Goal: Task Accomplishment & Management: Complete application form

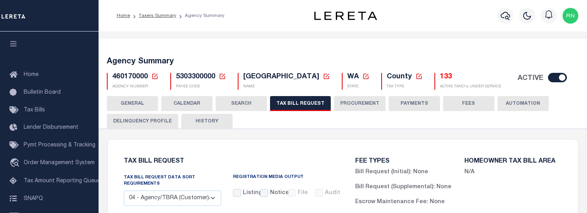
select select "28"
select select "22"
select select "true"
select select "9"
select select
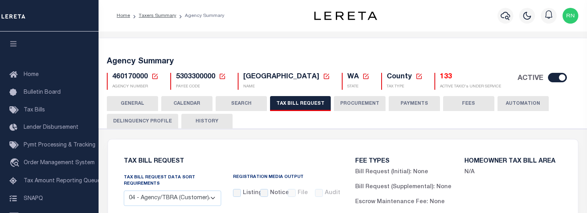
select select "7803021001"
click at [157, 75] on icon at bounding box center [155, 77] width 6 height 6
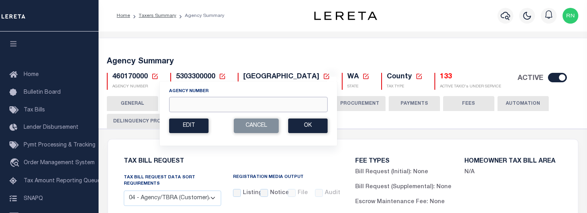
click at [174, 103] on input "Agency Number" at bounding box center [248, 104] width 159 height 15
click at [184, 103] on input "020070000" at bounding box center [248, 104] width 159 height 15
click at [192, 103] on input "020070000" at bounding box center [248, 104] width 159 height 15
type input "020070000"
click at [297, 127] on button "Ok" at bounding box center [307, 126] width 39 height 15
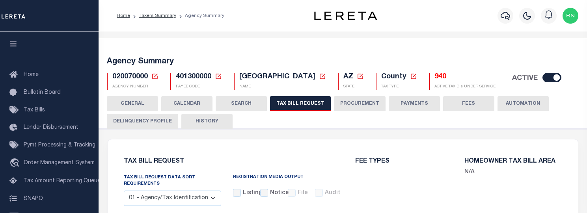
select select "28"
select select "22"
select select "true"
select select "14"
select select "1"
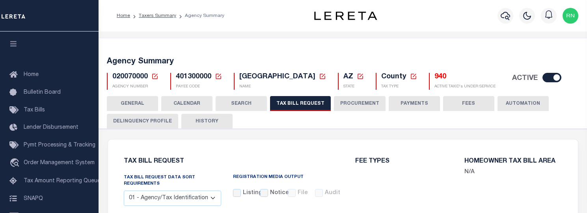
type input "000"
select select
select select "3"
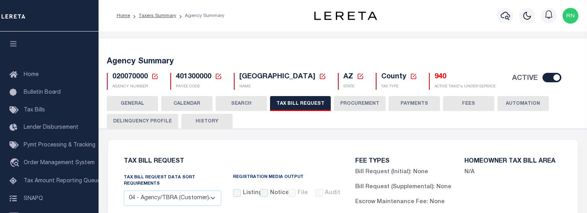
scroll to position [973, 0]
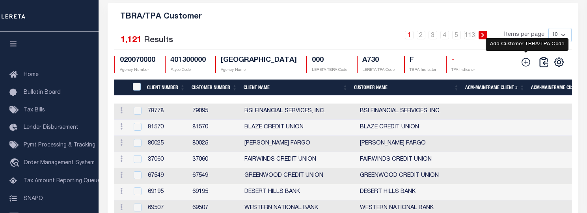
drag, startPoint x: 526, startPoint y: 80, endPoint x: 522, endPoint y: 80, distance: 4.0
click at [526, 67] on icon at bounding box center [526, 62] width 10 height 10
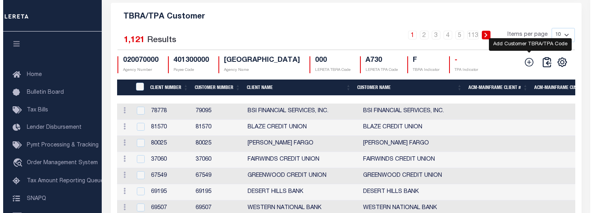
scroll to position [958, 0]
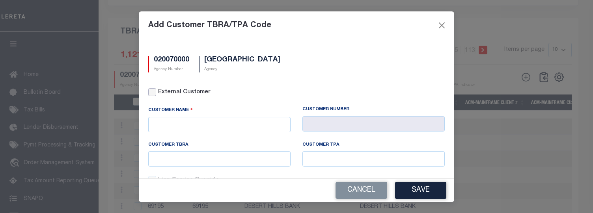
click at [153, 91] on input "External Customer" at bounding box center [152, 92] width 8 height 8
checkbox input "true"
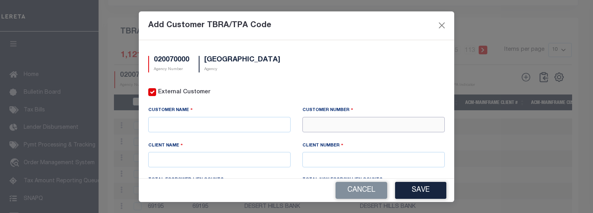
drag, startPoint x: 316, startPoint y: 125, endPoint x: 321, endPoint y: 122, distance: 6.0
click at [316, 125] on input "text" at bounding box center [373, 124] width 142 height 15
type input "67572"
click at [389, 159] on input "text" at bounding box center [373, 159] width 142 height 15
type input "67572"
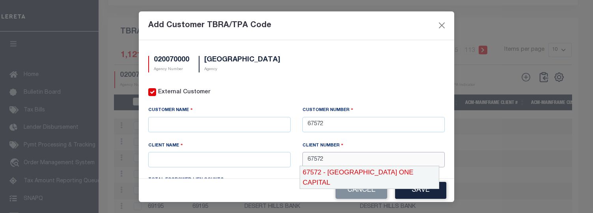
click at [385, 167] on div "67572 - LIMA ONE CAPITAL" at bounding box center [369, 177] width 139 height 22
type input "LIMA ONE CAPITAL"
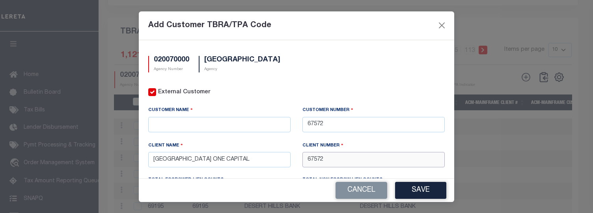
type input "67572"
drag, startPoint x: 207, startPoint y: 159, endPoint x: 151, endPoint y: 160, distance: 55.6
click at [151, 160] on input "LIMA ONE CAPITAL" at bounding box center [219, 159] width 142 height 15
click at [204, 120] on input "text" at bounding box center [219, 124] width 142 height 15
paste input "LIMA ONE CAPITAL"
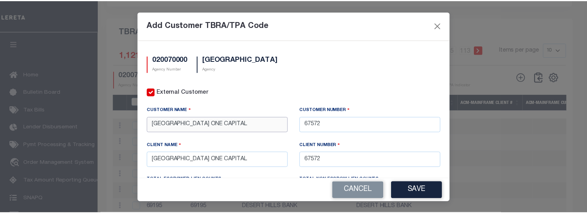
scroll to position [115, 0]
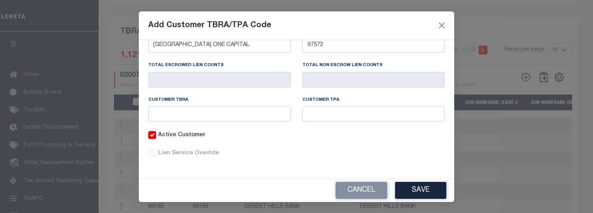
type input "LIMA ONE CAPITAL"
click at [216, 119] on input "text" at bounding box center [219, 113] width 142 height 15
type input "B620"
click at [416, 185] on button "Save" at bounding box center [420, 190] width 51 height 17
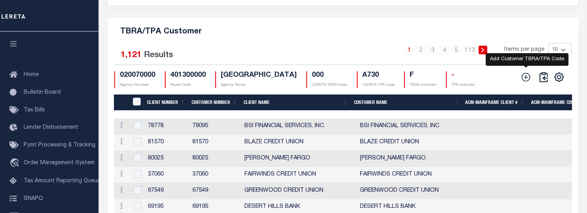
click at [526, 82] on icon at bounding box center [526, 77] width 10 height 10
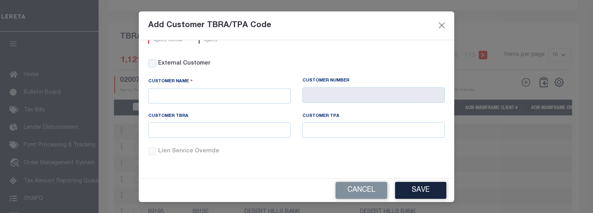
scroll to position [0, 0]
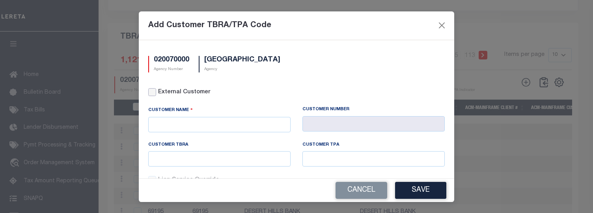
drag, startPoint x: 155, startPoint y: 95, endPoint x: 176, endPoint y: 96, distance: 21.7
click at [155, 94] on input "External Customer" at bounding box center [152, 92] width 8 height 8
checkbox input "true"
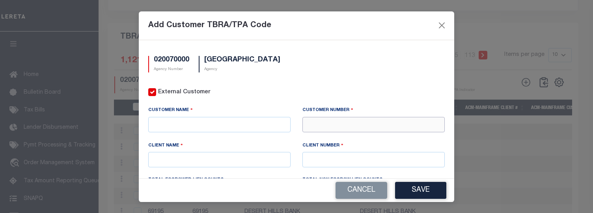
click at [330, 119] on input "text" at bounding box center [373, 124] width 142 height 15
type input "81145"
click at [330, 160] on input "text" at bounding box center [373, 159] width 142 height 15
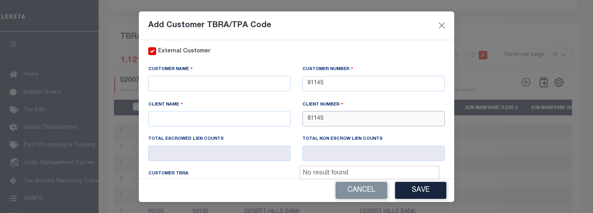
scroll to position [39, 0]
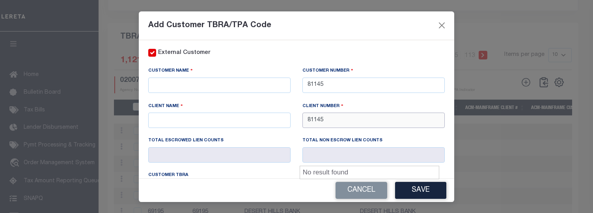
type input "81145"
click at [225, 90] on input "text" at bounding box center [219, 85] width 142 height 15
paste input "KOHLER CREDIT UNION"
type input "KOHLER CREDIT UNION"
click at [190, 116] on input "text" at bounding box center [219, 120] width 142 height 15
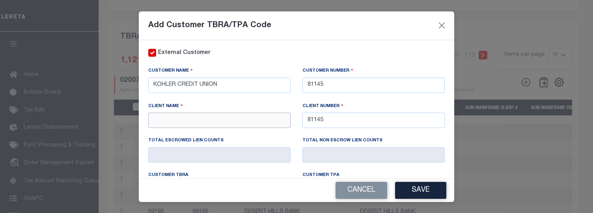
paste input "KOHLER CREDIT UNION"
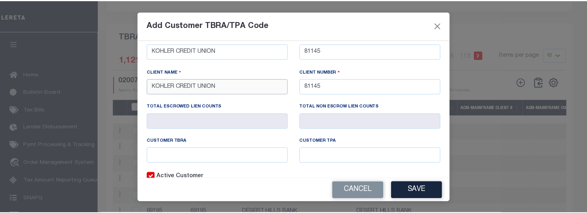
scroll to position [79, 0]
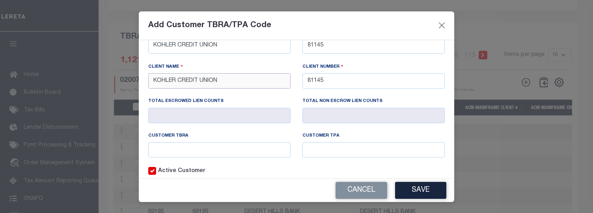
type input "KOHLER CREDIT UNION"
click at [212, 144] on input "text" at bounding box center [219, 149] width 142 height 15
type input "B621"
click at [423, 187] on button "Save" at bounding box center [420, 190] width 51 height 17
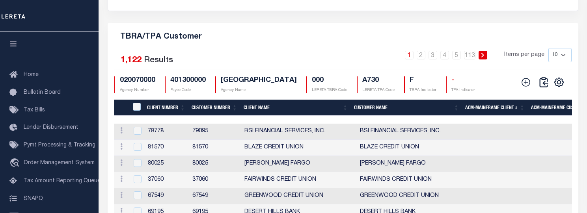
click at [458, 42] on h5 "TBRA/TPA Customer" at bounding box center [343, 35] width 458 height 13
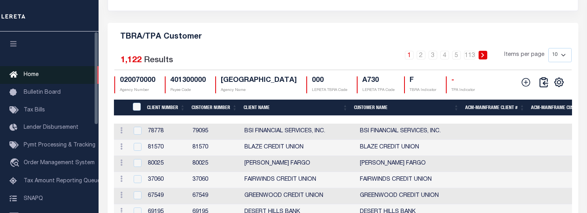
click at [28, 76] on span "Home" at bounding box center [31, 75] width 15 height 6
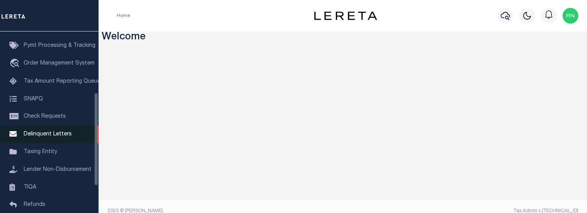
scroll to position [118, 0]
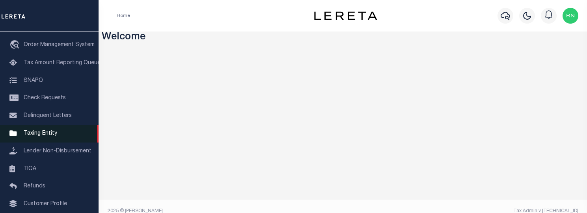
click at [37, 135] on span "Taxing Entity" at bounding box center [41, 134] width 34 height 6
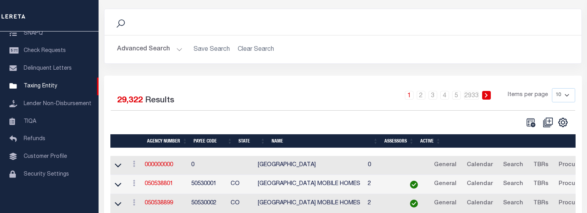
scroll to position [79, 0]
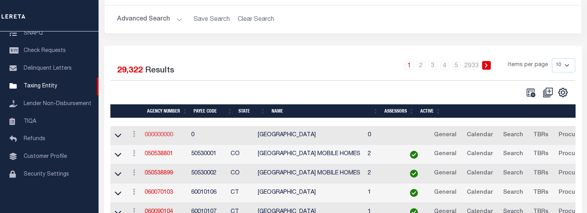
click at [157, 136] on link "000000000" at bounding box center [159, 136] width 28 height 6
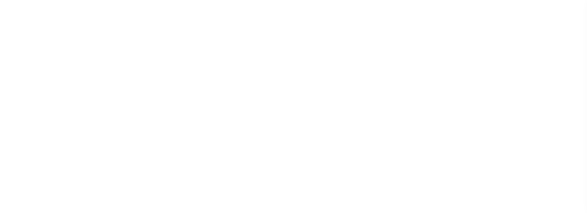
select select
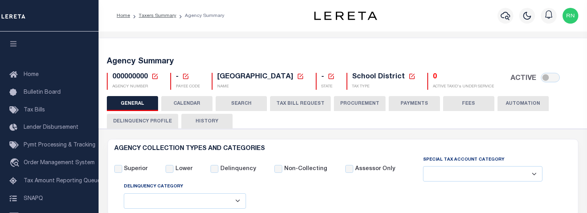
click at [156, 77] on icon at bounding box center [154, 76] width 7 height 7
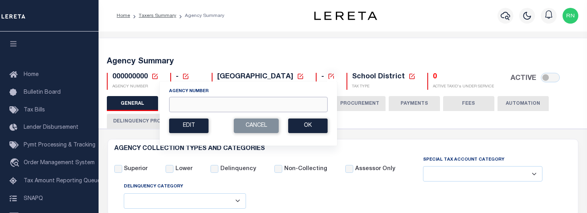
click at [186, 102] on input "Agency Number" at bounding box center [248, 104] width 159 height 15
type input "490030000"
click at [306, 124] on button "Ok" at bounding box center [307, 126] width 39 height 15
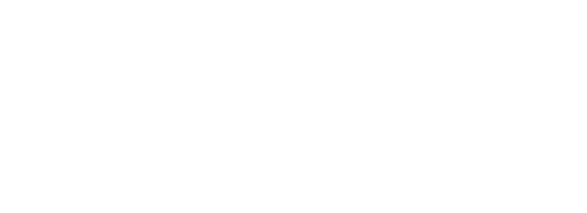
select select
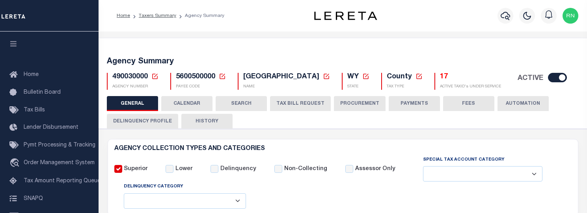
click at [295, 100] on button "TAX BILL REQUEST" at bounding box center [300, 103] width 61 height 15
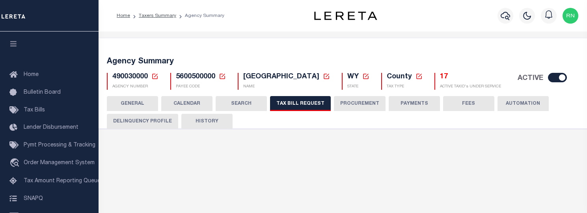
select select "27"
checkbox input "false"
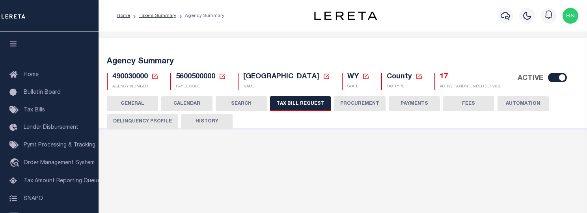
select select "20"
select select "true"
select select "14"
select select
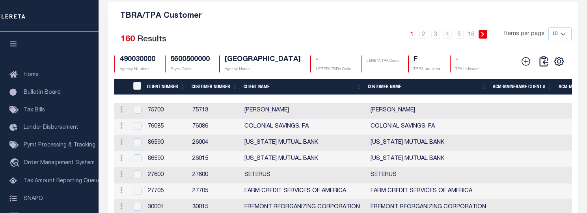
scroll to position [983, 0]
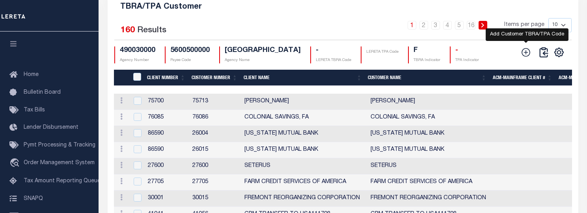
click at [528, 58] on icon at bounding box center [526, 52] width 10 height 10
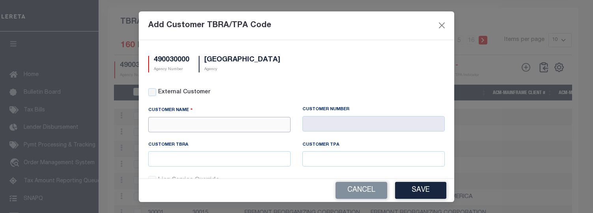
click at [184, 128] on input "text" at bounding box center [219, 124] width 142 height 15
type input "C"
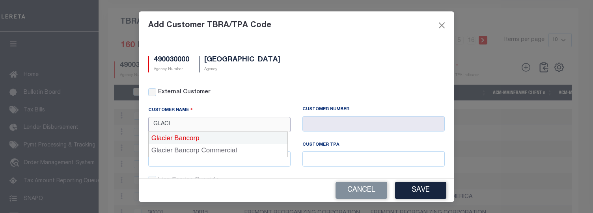
click at [188, 133] on div "Glacier Bancorp" at bounding box center [218, 138] width 139 height 13
type input "Glacier Bancorp"
type input "2118"
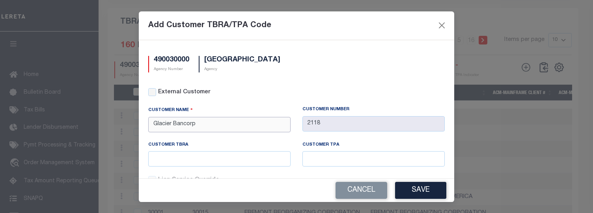
type input "Glacier Bancorp"
click at [241, 154] on input "text" at bounding box center [219, 158] width 142 height 15
type input "211"
click at [428, 191] on button "Save" at bounding box center [420, 190] width 51 height 17
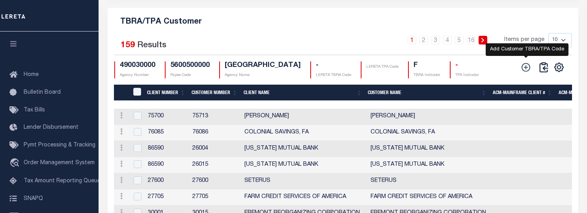
click at [524, 73] on icon at bounding box center [526, 67] width 10 height 10
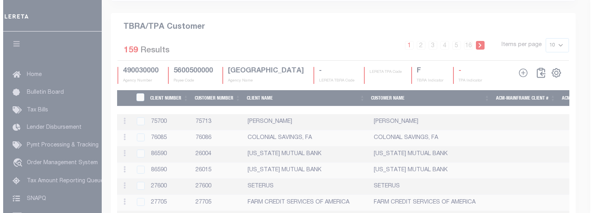
scroll to position [963, 0]
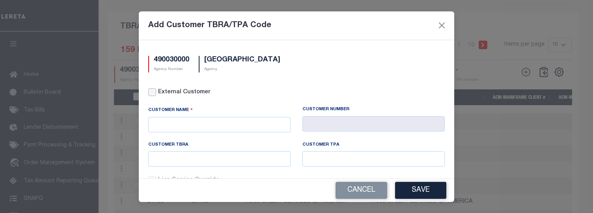
click at [149, 90] on input "External Customer" at bounding box center [152, 92] width 8 height 8
checkbox input "true"
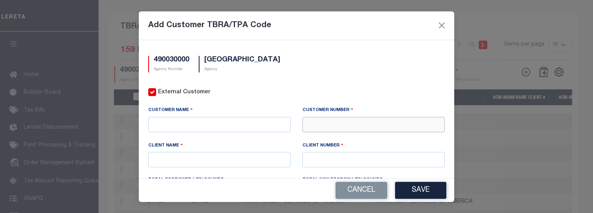
click at [352, 123] on input "text" at bounding box center [373, 124] width 142 height 15
type input "71410"
click at [362, 137] on div "71410 - CMG FINANCIAL" at bounding box center [369, 138] width 139 height 13
type input "CMG FINANCIAL"
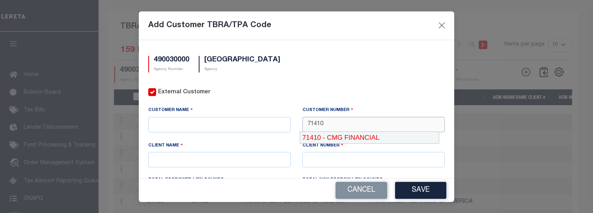
type input "71410"
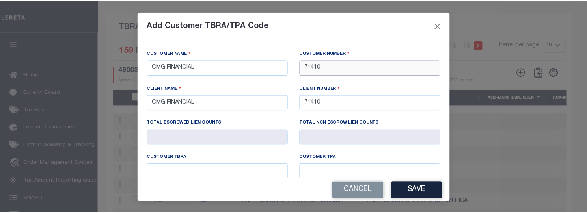
scroll to position [79, 0]
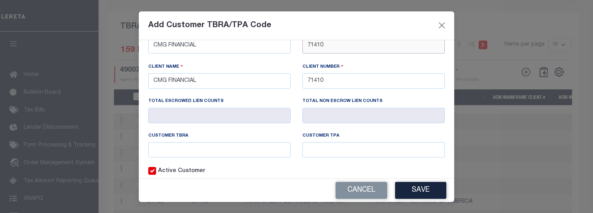
type input "71410"
click at [220, 144] on input "text" at bounding box center [219, 149] width 142 height 15
type input "71411"
type input "7"
click at [185, 137] on div "Customer TBRA" at bounding box center [219, 138] width 142 height 10
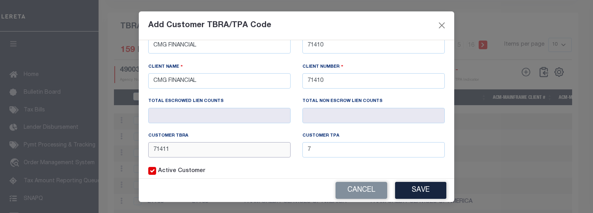
click at [188, 144] on input "71411" at bounding box center [219, 149] width 142 height 15
type input "714"
click at [368, 153] on input "7" at bounding box center [373, 149] width 142 height 15
type input "714"
click at [432, 191] on button "Save" at bounding box center [420, 190] width 51 height 17
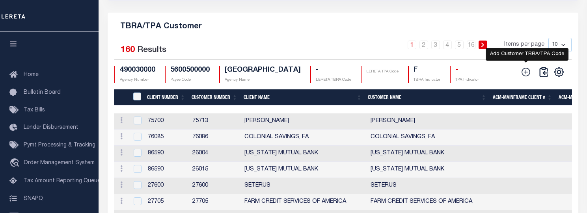
click at [530, 77] on icon at bounding box center [526, 72] width 10 height 10
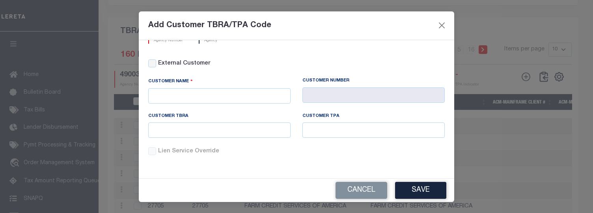
scroll to position [0, 0]
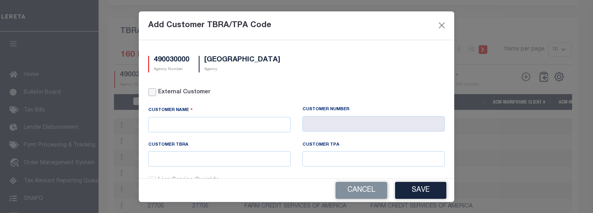
click at [153, 93] on input "External Customer" at bounding box center [152, 92] width 8 height 8
checkbox input "true"
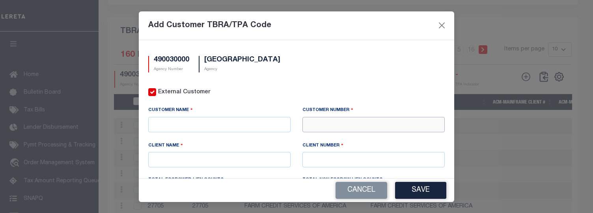
click at [323, 127] on input "text" at bounding box center [373, 124] width 142 height 15
type input "71411"
click at [327, 135] on div "71411 - CMG FINANCIAL" at bounding box center [369, 138] width 139 height 13
type input "CMG FINANCIAL"
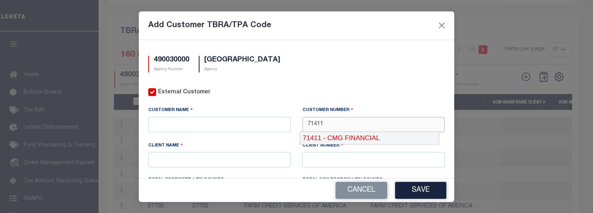
type input "71410"
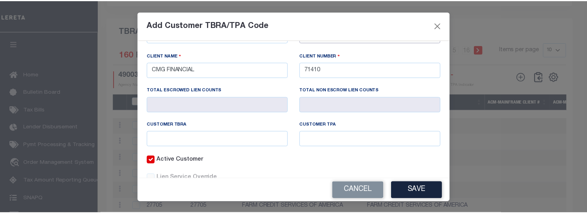
scroll to position [115, 0]
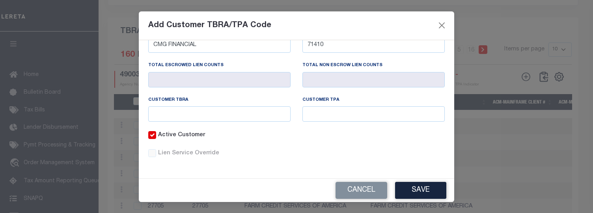
type input "71411"
click at [179, 115] on input "text" at bounding box center [219, 113] width 142 height 15
type input "714"
click at [246, 168] on div "External Customer Customer Name 71411" at bounding box center [296, 72] width 308 height 197
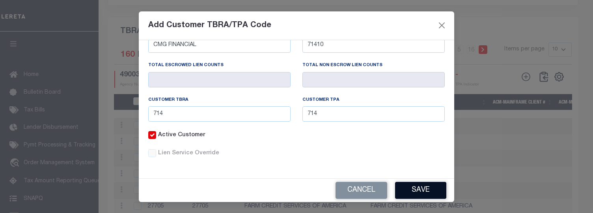
click at [409, 188] on button "Save" at bounding box center [420, 190] width 51 height 17
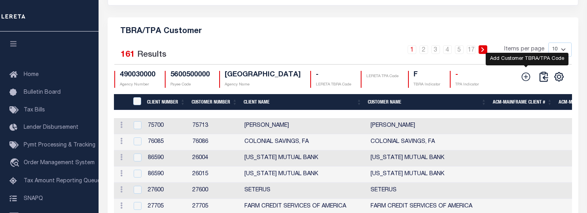
click at [524, 82] on icon at bounding box center [526, 77] width 10 height 10
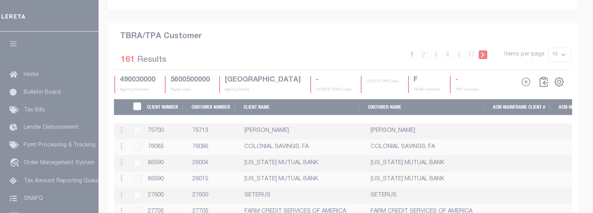
scroll to position [0, 0]
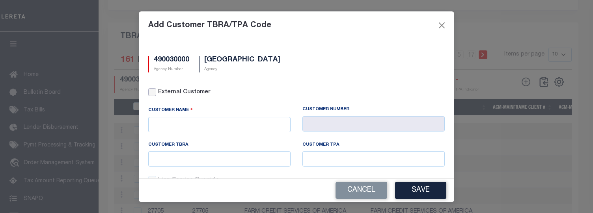
click at [153, 90] on input "External Customer" at bounding box center [152, 92] width 8 height 8
checkbox input "true"
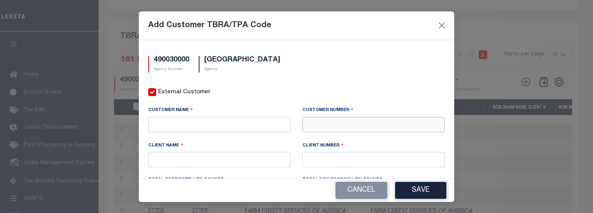
click at [332, 125] on input "text" at bounding box center [373, 124] width 142 height 15
type input "76230"
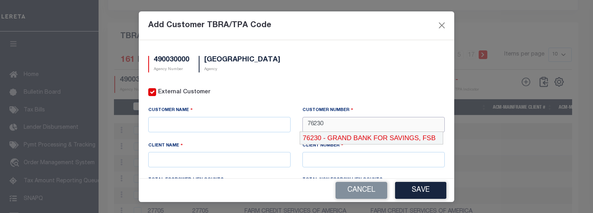
click at [338, 136] on div "76230 - GRAND BANK FOR SAVINGS, FSB" at bounding box center [371, 138] width 143 height 13
type input "GRAND BANK FOR SAVINGS, FSB"
type input "76230"
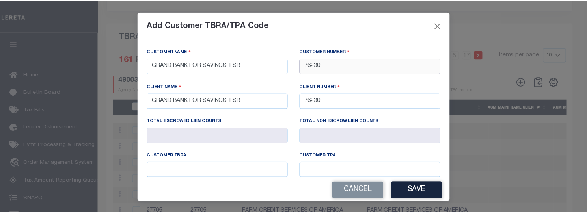
scroll to position [79, 0]
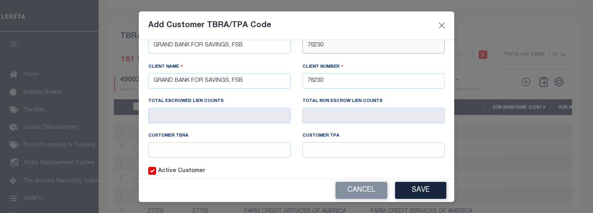
type input "76230"
click at [230, 146] on input "text" at bounding box center [219, 149] width 142 height 15
type input "2"
type input "762"
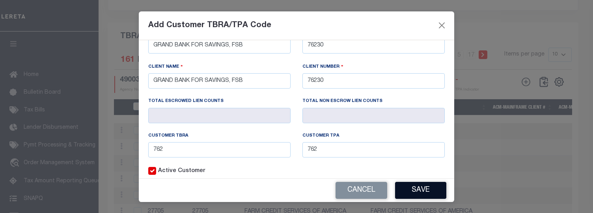
click at [419, 186] on button "Save" at bounding box center [420, 190] width 51 height 17
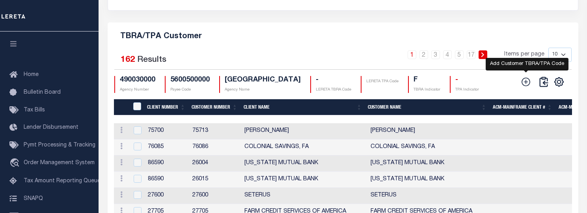
click at [526, 87] on icon at bounding box center [526, 82] width 10 height 10
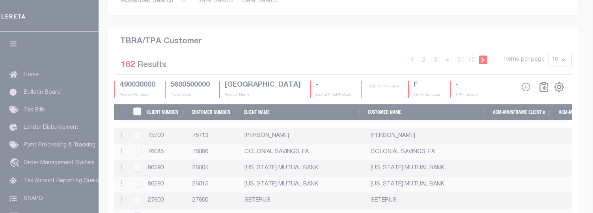
scroll to position [0, 0]
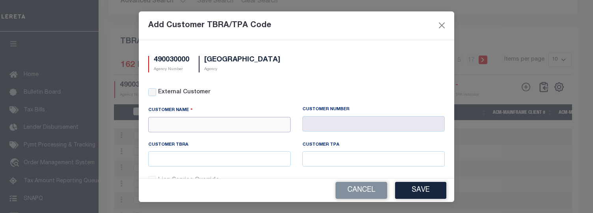
click at [252, 125] on input "text" at bounding box center [219, 124] width 142 height 15
click at [158, 92] on label "External Customer" at bounding box center [301, 92] width 287 height 9
click at [156, 92] on input "External Customer" at bounding box center [152, 92] width 8 height 8
checkbox input "true"
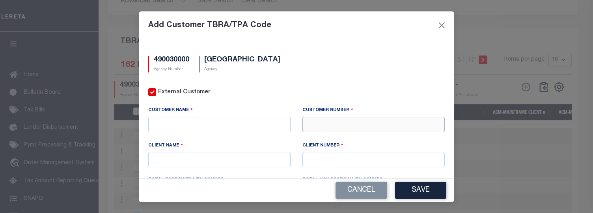
click at [316, 126] on input "text" at bounding box center [373, 124] width 142 height 15
type input "78832"
click at [336, 139] on div "78832 - THE SERVION GROUP" at bounding box center [369, 138] width 139 height 13
type input "THE SERVION GROUP"
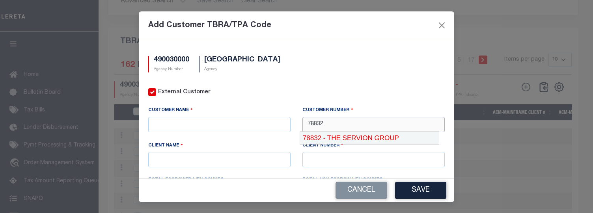
type input "78832"
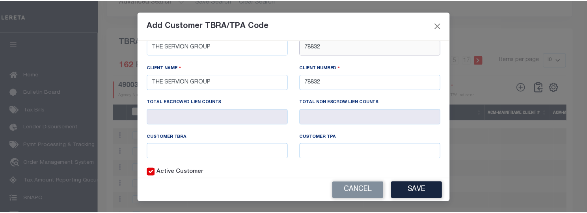
scroll to position [79, 0]
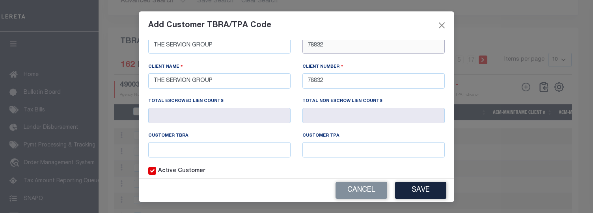
type input "78832"
click at [194, 148] on input "text" at bounding box center [219, 149] width 142 height 15
type input "788"
click at [408, 185] on button "Save" at bounding box center [420, 190] width 51 height 17
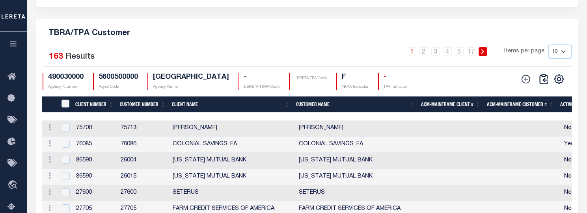
scroll to position [977, 0]
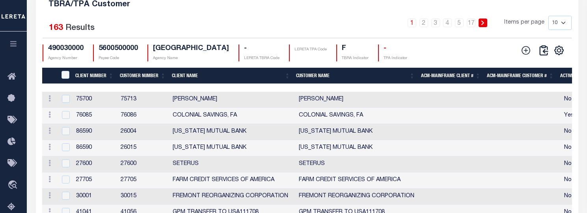
click at [453, 25] on div "TBRA/TPA Customer Selected 163 Results 1 2 3 4 5 … 17 Items per page 10 25 50 1…" at bounding box center [307, 125] width 543 height 269
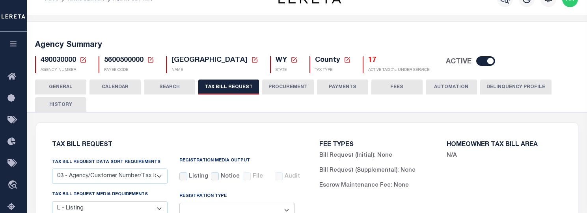
scroll to position [0, 0]
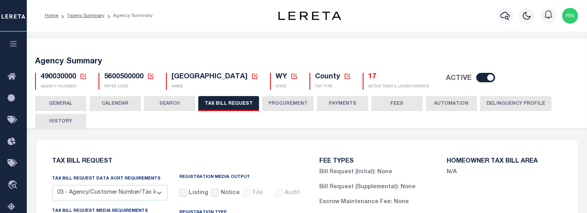
click at [76, 124] on button "HISTORY" at bounding box center [60, 121] width 51 height 15
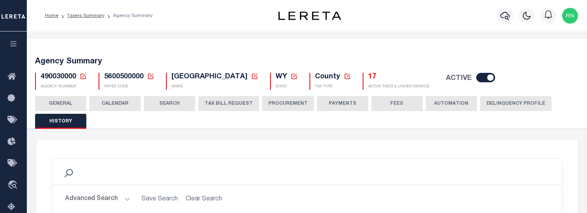
click at [235, 105] on button "TAX BILL REQUEST" at bounding box center [228, 103] width 61 height 15
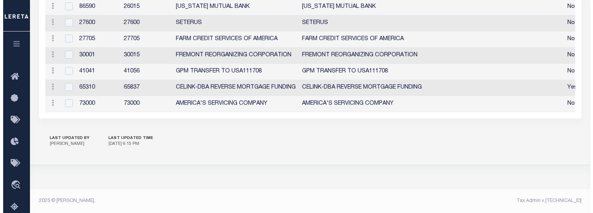
scroll to position [1011, 0]
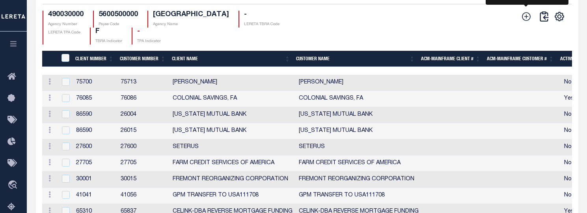
click at [528, 22] on icon at bounding box center [526, 16] width 10 height 10
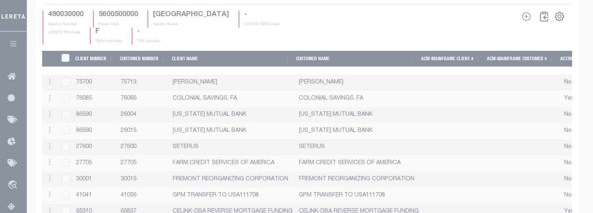
scroll to position [0, 0]
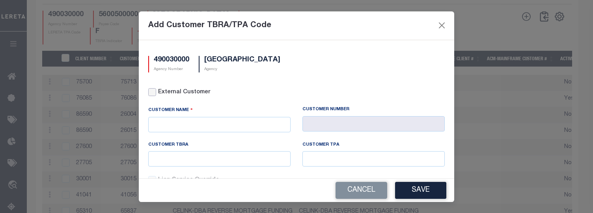
click at [151, 92] on input "External Customer" at bounding box center [152, 92] width 8 height 8
checkbox input "true"
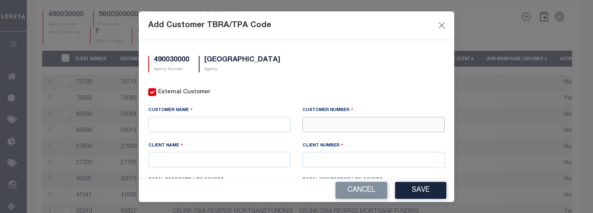
click at [317, 128] on input "text" at bounding box center [373, 124] width 142 height 15
type input "78992"
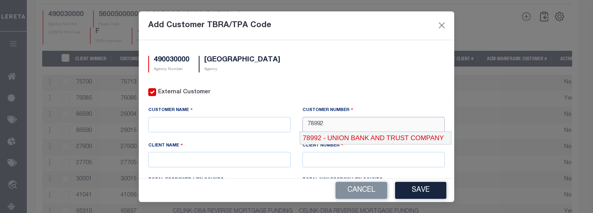
click at [335, 135] on div "78992 - UNION BANK AND TRUST COMPANY" at bounding box center [375, 138] width 151 height 13
type input "UNION BANK AND TRUST COMPANY"
type input "78992"
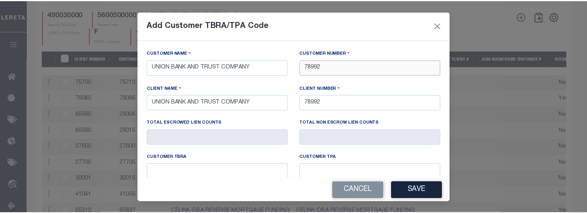
scroll to position [115, 0]
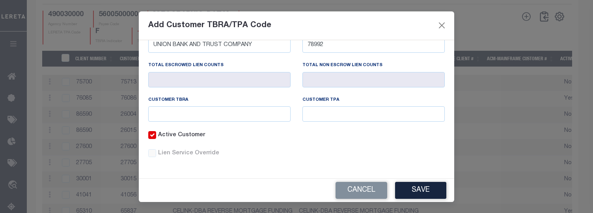
type input "78992"
click at [199, 112] on input "text" at bounding box center [219, 113] width 142 height 15
type input "789"
click at [412, 188] on button "Save" at bounding box center [420, 190] width 51 height 17
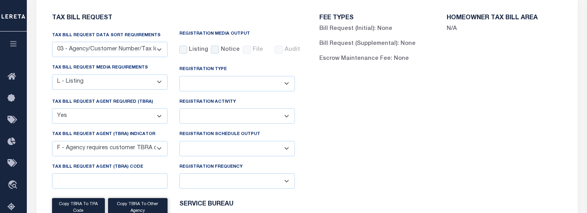
scroll to position [0, 0]
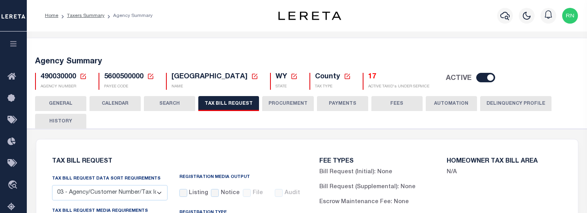
click at [82, 78] on icon at bounding box center [83, 76] width 7 height 7
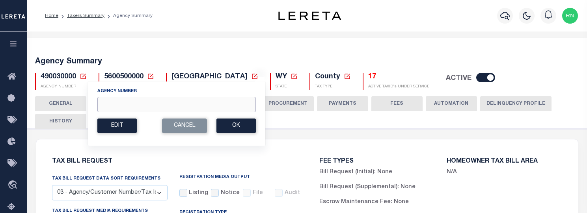
click at [111, 104] on input "Agency Number" at bounding box center [176, 104] width 159 height 15
type input "100360000"
click at [230, 128] on button "Ok" at bounding box center [235, 126] width 39 height 15
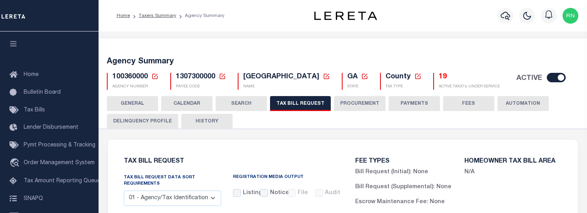
select select "22"
select select "true"
select select "9"
select select
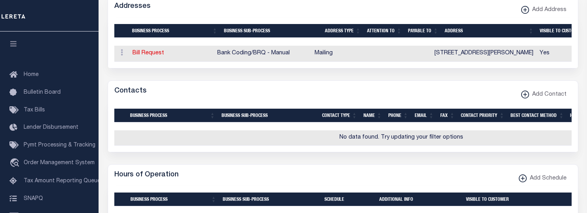
scroll to position [1025, 0]
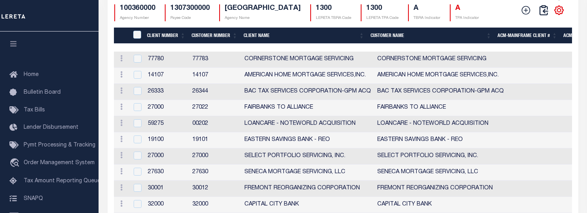
click at [561, 15] on icon "" at bounding box center [559, 10] width 10 height 10
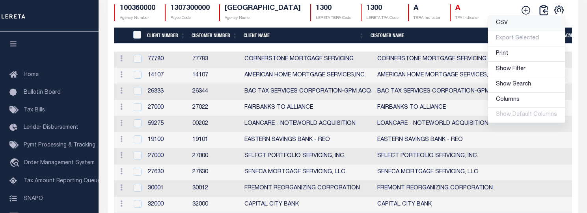
click at [508, 26] on span "CSV" at bounding box center [502, 23] width 12 height 6
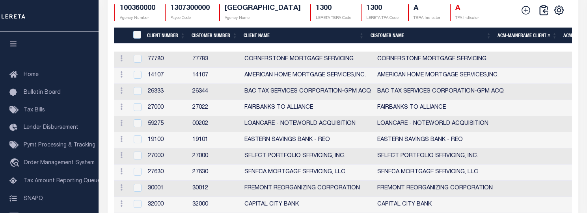
drag, startPoint x: 332, startPoint y: 12, endPoint x: 366, endPoint y: 15, distance: 34.0
click at [528, 15] on icon at bounding box center [526, 10] width 10 height 10
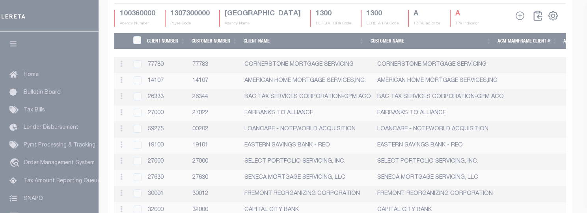
scroll to position [1010, 0]
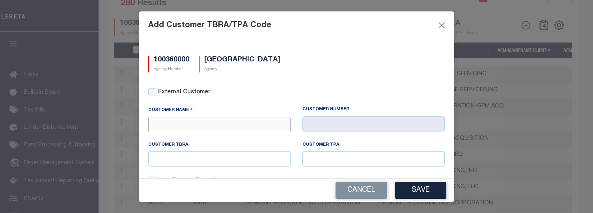
click at [179, 122] on input "text" at bounding box center [219, 124] width 142 height 15
click at [201, 135] on div "First Guaranty Bank" at bounding box center [218, 138] width 139 height 13
type input "First Guaranty Bank"
type input "1080"
type input "First Guaranty Bank"
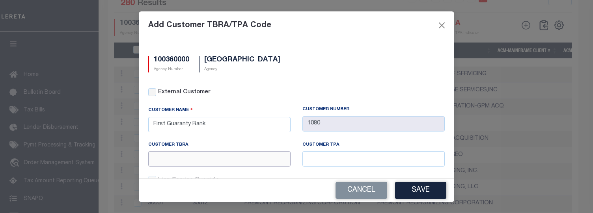
click at [223, 162] on input "text" at bounding box center [219, 158] width 142 height 15
type input "1300"
click at [399, 189] on button "Save" at bounding box center [420, 190] width 51 height 17
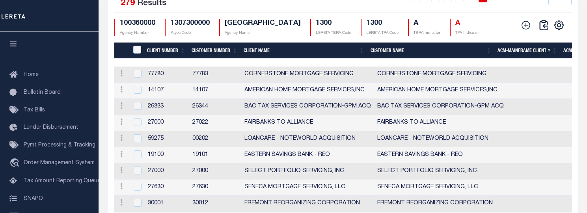
drag, startPoint x: 381, startPoint y: 11, endPoint x: 407, endPoint y: 13, distance: 25.3
click at [381, 11] on div "1 2 3 4 5 … 28 Items per page 10 25 50 100" at bounding box center [401, 1] width 340 height 21
click at [524, 30] on icon at bounding box center [526, 25] width 10 height 10
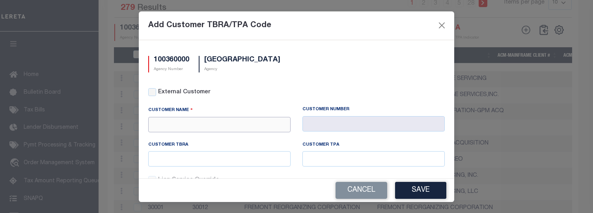
click at [188, 125] on input "text" at bounding box center [219, 124] width 142 height 15
click at [193, 133] on div "Renovo Financial" at bounding box center [218, 138] width 139 height 13
type input "Renovo Financial"
type input "2241"
type input "Renovo Financial"
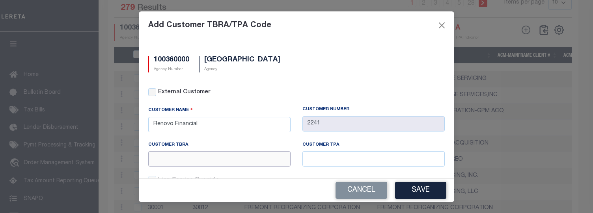
drag, startPoint x: 211, startPoint y: 159, endPoint x: 215, endPoint y: 159, distance: 4.0
click at [211, 159] on input "text" at bounding box center [219, 158] width 142 height 15
type input "1300"
click at [405, 186] on button "Save" at bounding box center [420, 190] width 51 height 17
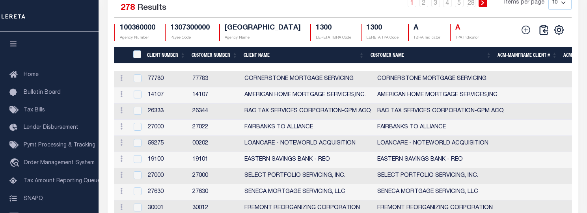
click at [338, 10] on div "1 2 3 4 5 … 28 Items per page 10 25 50 100" at bounding box center [401, 6] width 340 height 21
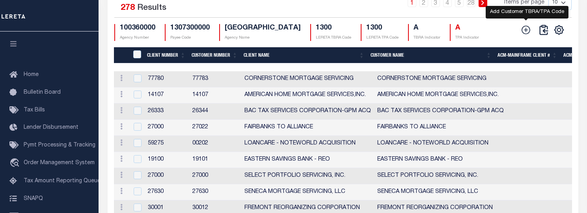
click at [528, 35] on icon at bounding box center [526, 30] width 10 height 10
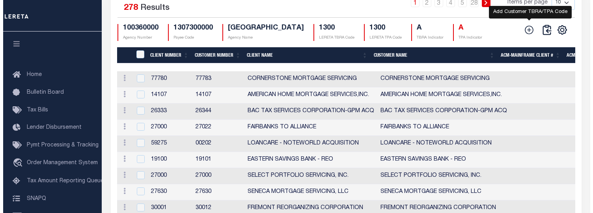
scroll to position [1001, 0]
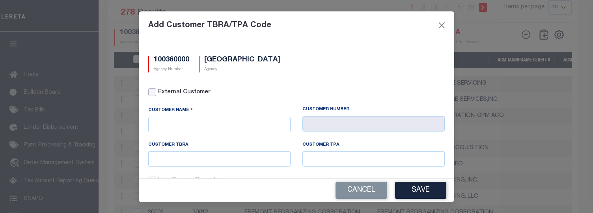
click at [154, 92] on input "External Customer" at bounding box center [152, 92] width 8 height 8
checkbox input "true"
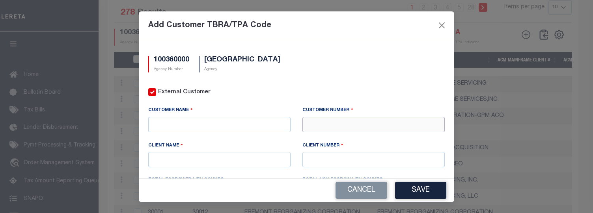
click at [318, 123] on input "text" at bounding box center [373, 124] width 142 height 15
type input "71410"
click at [325, 133] on div "71410 - CMG FINANCIAL" at bounding box center [369, 138] width 139 height 13
type input "CMG FINANCIAL"
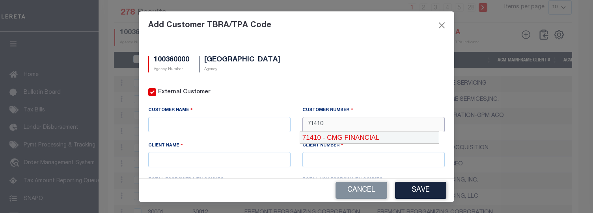
type input "71410"
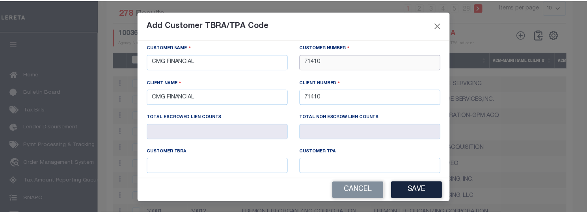
scroll to position [79, 0]
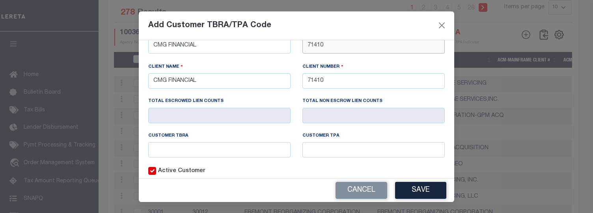
type input "71410"
click at [206, 140] on div "Customer TBRA" at bounding box center [219, 138] width 142 height 10
click at [209, 145] on input "text" at bounding box center [219, 149] width 142 height 15
type input "1300"
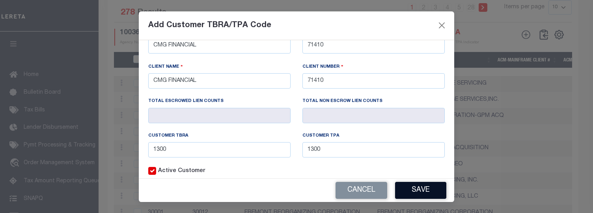
click at [412, 195] on button "Save" at bounding box center [420, 190] width 51 height 17
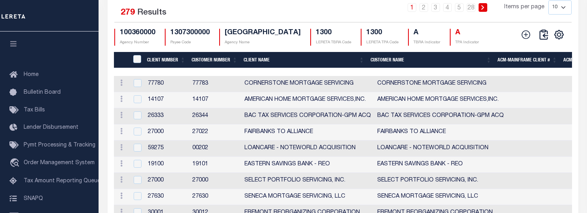
click at [378, 6] on div "TBRA/TPA Customer Selected 279 Results 1 2 3 4 5 … 28 Items per page 10 25 50 1…" at bounding box center [343, 109] width 471 height 269
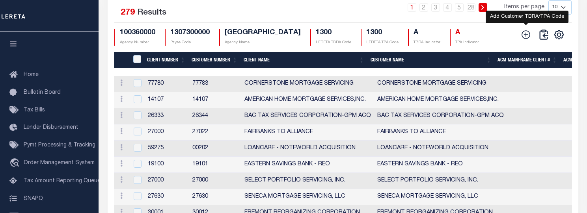
click at [530, 40] on icon at bounding box center [526, 35] width 10 height 10
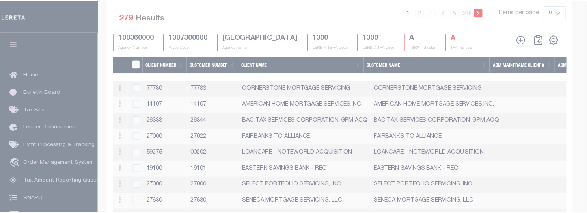
scroll to position [0, 0]
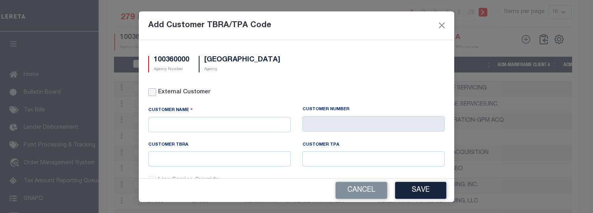
click at [153, 94] on input "External Customer" at bounding box center [152, 92] width 8 height 8
checkbox input "true"
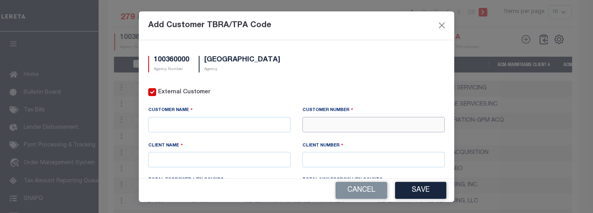
click at [313, 123] on input "text" at bounding box center [373, 124] width 142 height 15
type input "71411"
click at [336, 135] on div "71411 - CMG FINANCIAL" at bounding box center [369, 138] width 139 height 13
type input "CMG FINANCIAL"
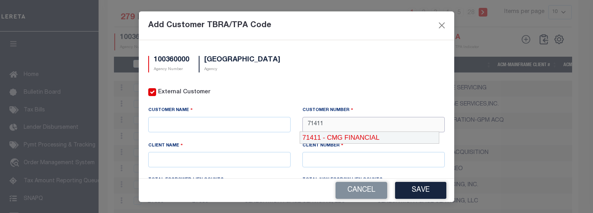
type input "71410"
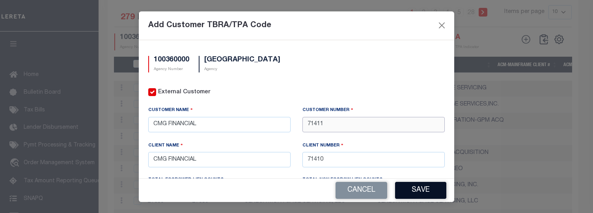
type input "71411"
click at [421, 192] on button "Save" at bounding box center [420, 190] width 51 height 17
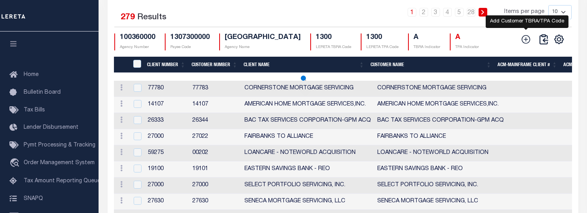
click at [522, 45] on icon at bounding box center [526, 39] width 10 height 10
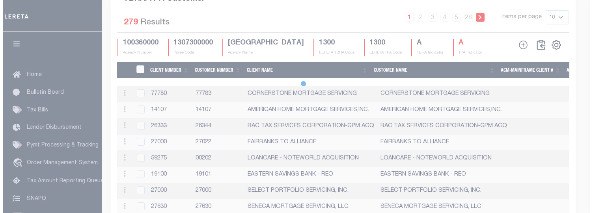
scroll to position [991, 0]
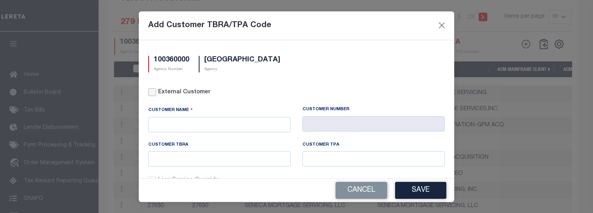
click at [150, 92] on input "External Customer" at bounding box center [152, 92] width 8 height 8
checkbox input "true"
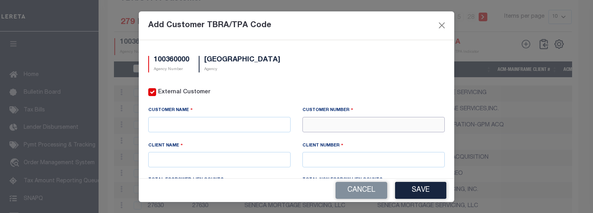
click at [330, 129] on input "text" at bounding box center [373, 124] width 142 height 15
type input "71411"
click at [338, 138] on div "71411 - CMG FINANCIAL" at bounding box center [369, 138] width 139 height 13
type input "CMG FINANCIAL"
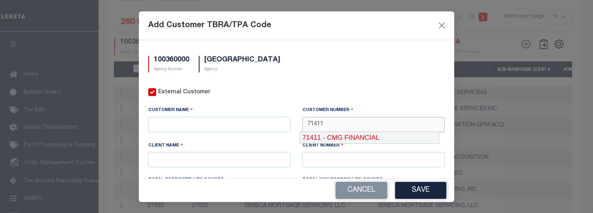
type input "71410"
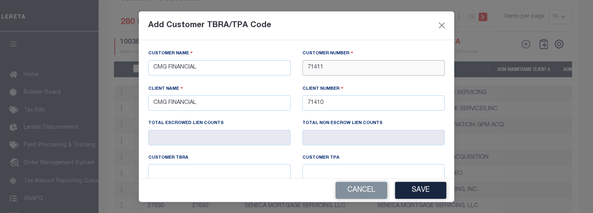
scroll to position [79, 0]
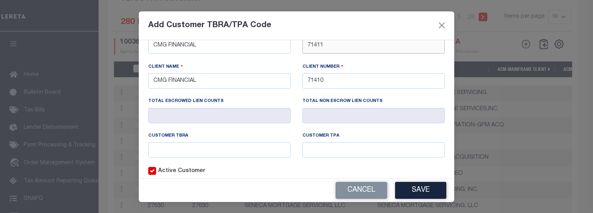
type input "71411"
click at [188, 145] on input "text" at bounding box center [219, 149] width 142 height 15
type input "1300"
click at [400, 188] on button "Save" at bounding box center [420, 190] width 51 height 17
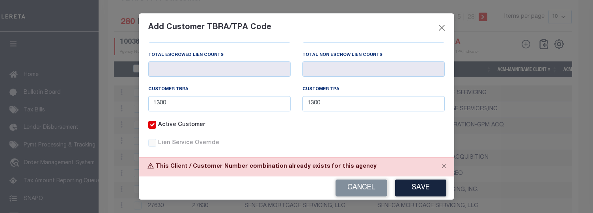
scroll to position [139, 0]
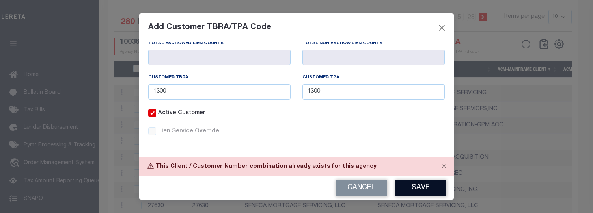
click at [417, 191] on button "Save" at bounding box center [420, 188] width 51 height 17
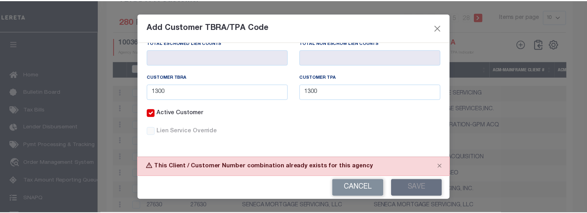
scroll to position [104, 0]
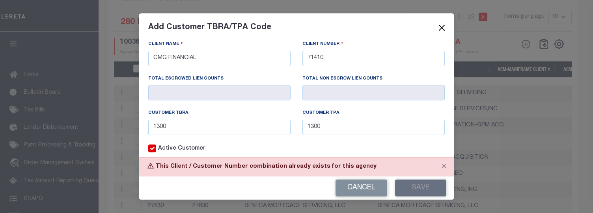
click at [440, 29] on button "Close" at bounding box center [442, 27] width 10 height 10
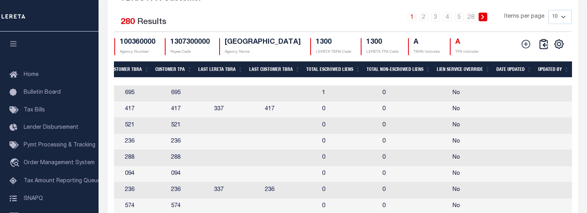
scroll to position [0, 635]
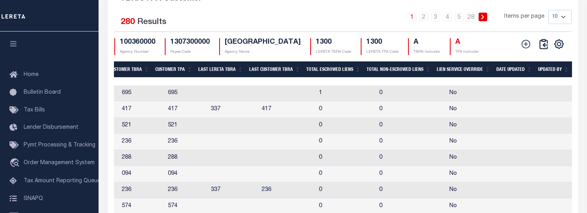
click at [560, 78] on th "Updated By" at bounding box center [553, 70] width 37 height 16
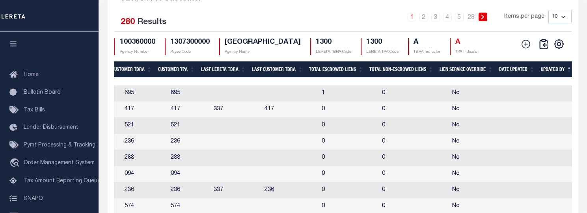
click at [560, 78] on th "Updated By" at bounding box center [556, 70] width 37 height 16
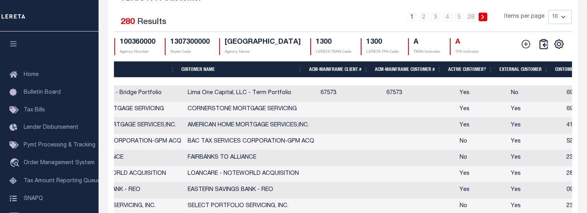
scroll to position [0, 0]
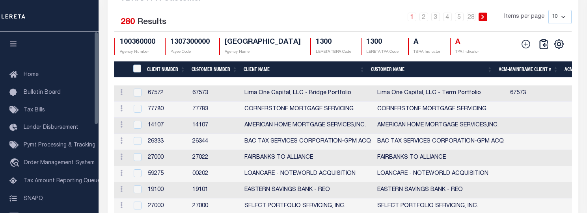
click at [165, 77] on th "Client Number" at bounding box center [166, 70] width 45 height 16
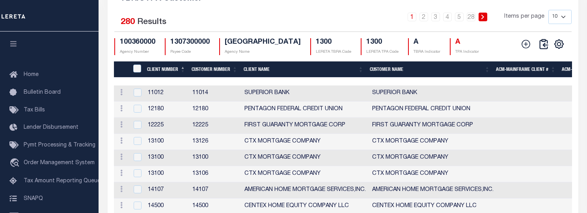
click at [225, 77] on th "Customer Number" at bounding box center [214, 70] width 52 height 16
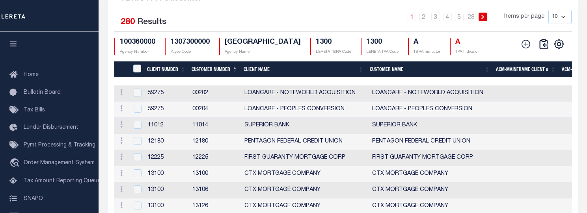
click at [225, 77] on th "Customer Number" at bounding box center [214, 70] width 52 height 16
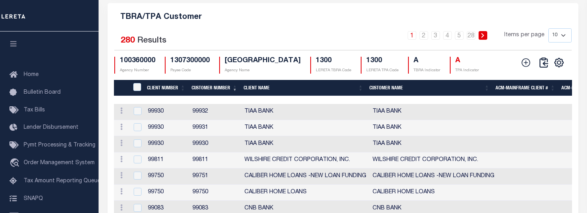
scroll to position [855, 0]
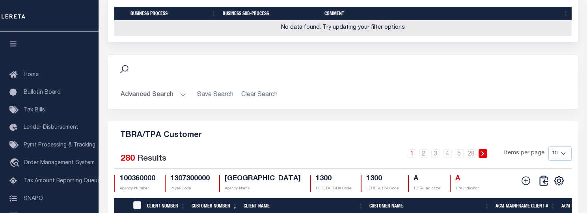
click at [557, 161] on select "10 25 50 100" at bounding box center [560, 154] width 23 height 14
select select "100"
click at [549, 153] on select "10 25 50 100" at bounding box center [560, 154] width 23 height 14
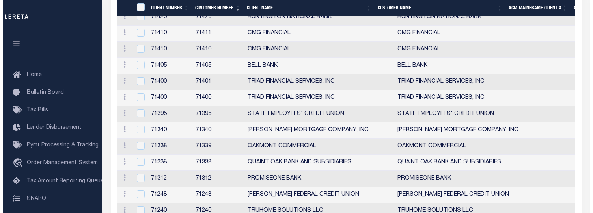
scroll to position [2314, 0]
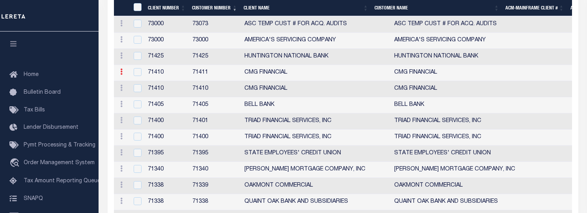
click at [122, 75] on icon at bounding box center [121, 72] width 2 height 6
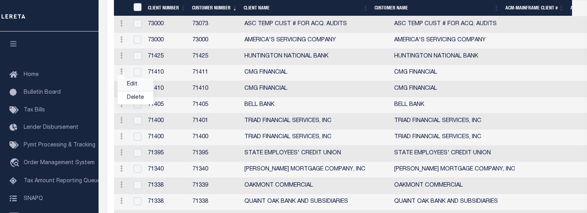
click at [131, 91] on link "Edit" at bounding box center [136, 84] width 36 height 13
checkbox input "true"
type input "CMG FINANCIAL"
type input "71411"
type input "CMG FINANCIAL"
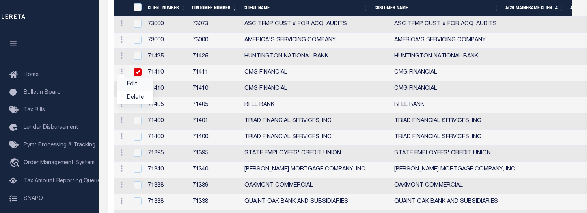
type input "71410"
type input "16"
type input "0"
checkbox input "true"
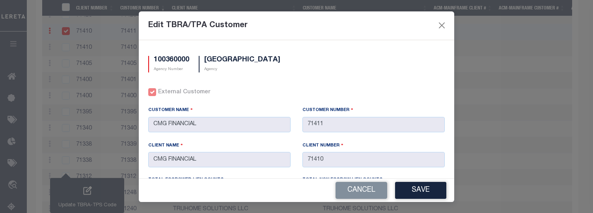
type input "1300"
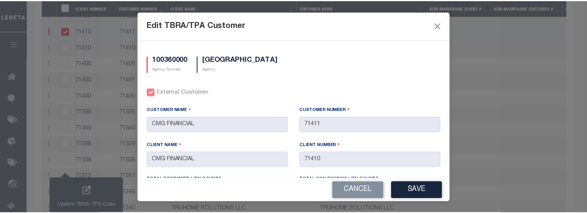
scroll to position [115, 0]
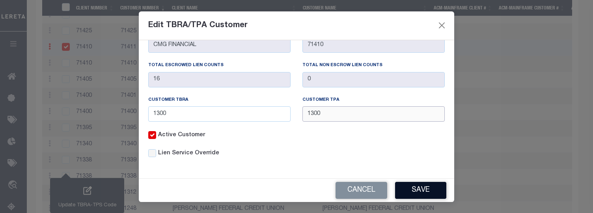
type input "1300"
click at [434, 183] on button "Save" at bounding box center [420, 190] width 51 height 17
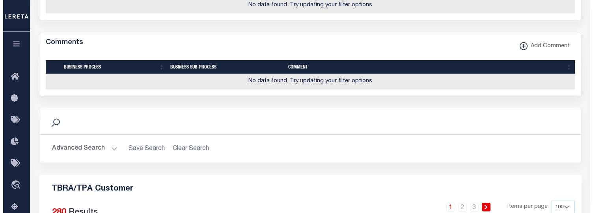
scroll to position [879, 0]
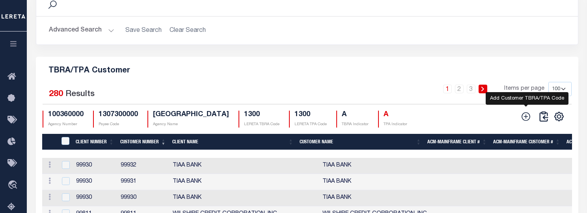
click at [527, 122] on icon at bounding box center [526, 117] width 10 height 10
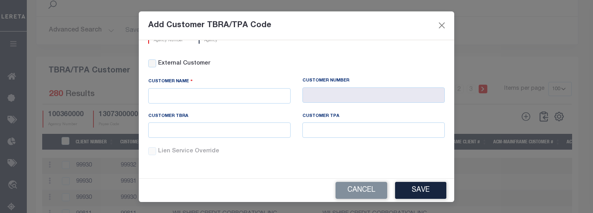
scroll to position [0, 0]
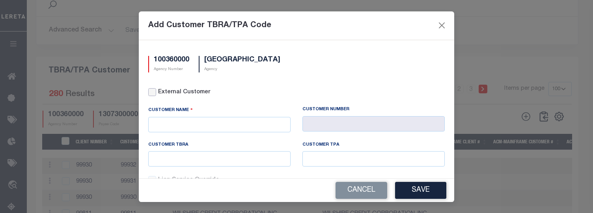
click at [151, 90] on input "External Customer" at bounding box center [152, 92] width 8 height 8
checkbox input "true"
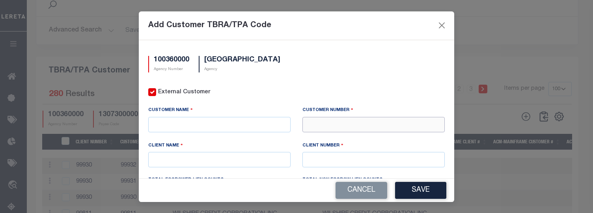
click at [312, 122] on input "text" at bounding box center [373, 124] width 142 height 15
type input "76693"
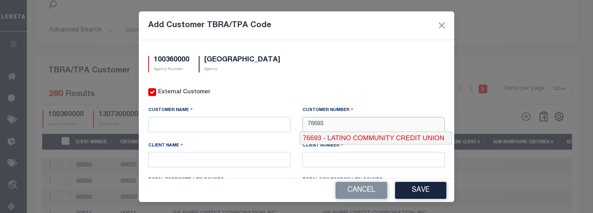
drag, startPoint x: 327, startPoint y: 138, endPoint x: 317, endPoint y: 133, distance: 10.9
click at [327, 137] on div "76693 - LATINO COMMUNITY CREDIT UNION" at bounding box center [375, 138] width 151 height 13
type input "LATINO COMMUNITY CREDIT UNION"
type input "76693"
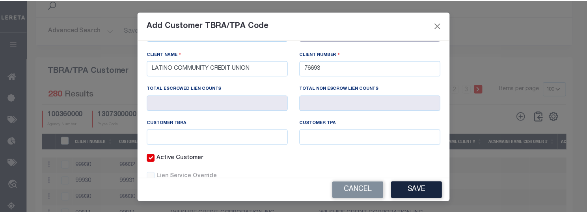
scroll to position [115, 0]
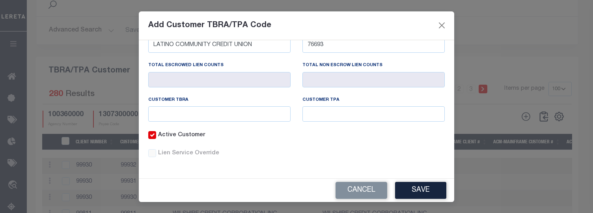
type input "76693"
click at [170, 110] on input "text" at bounding box center [219, 113] width 142 height 15
type input "1300"
click at [442, 186] on button "Save" at bounding box center [420, 190] width 51 height 17
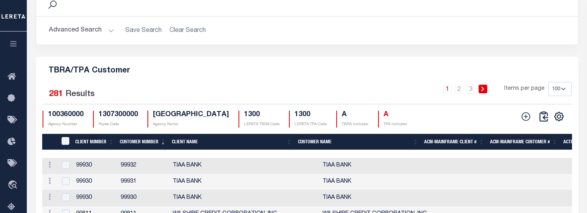
scroll to position [0, 0]
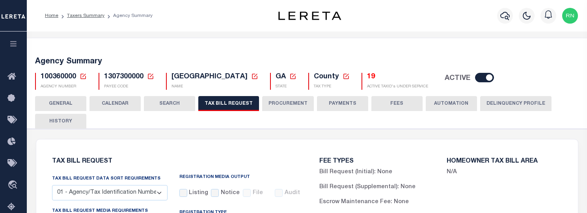
click at [84, 79] on icon at bounding box center [83, 76] width 7 height 7
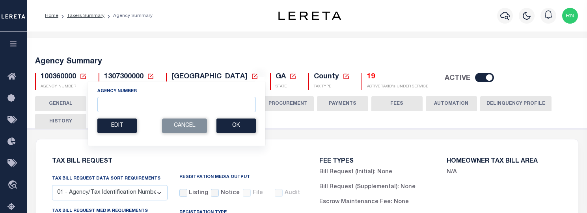
click at [121, 97] on div "Agency Number" at bounding box center [176, 100] width 159 height 24
click at [120, 104] on input "Agency Number" at bounding box center [176, 104] width 159 height 15
type input "100750000"
click at [230, 123] on button "Ok" at bounding box center [235, 126] width 39 height 15
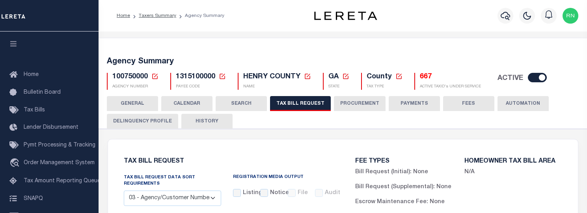
select select "27"
select select "22"
select select "true"
select select "14"
select select
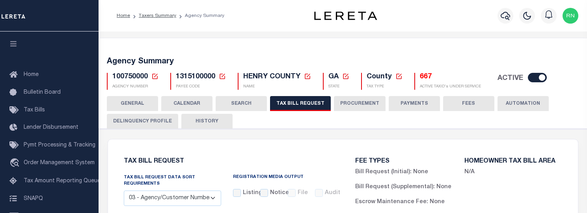
select select "2"
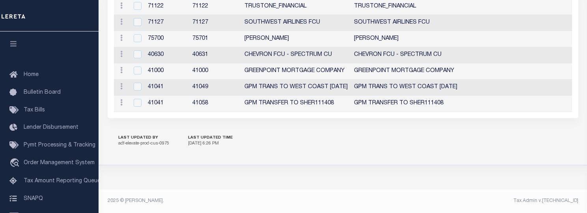
scroll to position [944, 0]
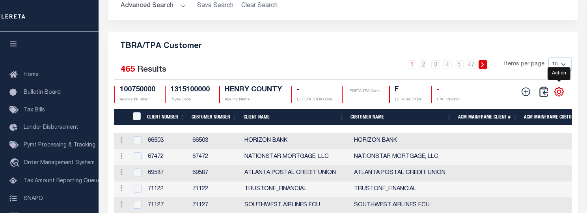
click at [558, 96] on icon "" at bounding box center [559, 92] width 9 height 9
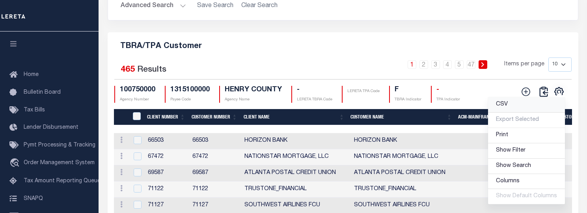
click at [511, 113] on link "CSV" at bounding box center [526, 104] width 77 height 15
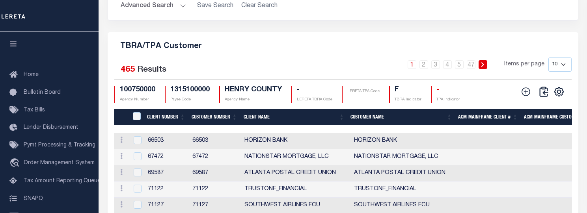
click at [316, 73] on div "TBRA/TPA Customer Selected 465 Results 1 2 3 4 5 … 47 Items per page 10 25 50 1…" at bounding box center [343, 166] width 471 height 269
